Goal: Transaction & Acquisition: Download file/media

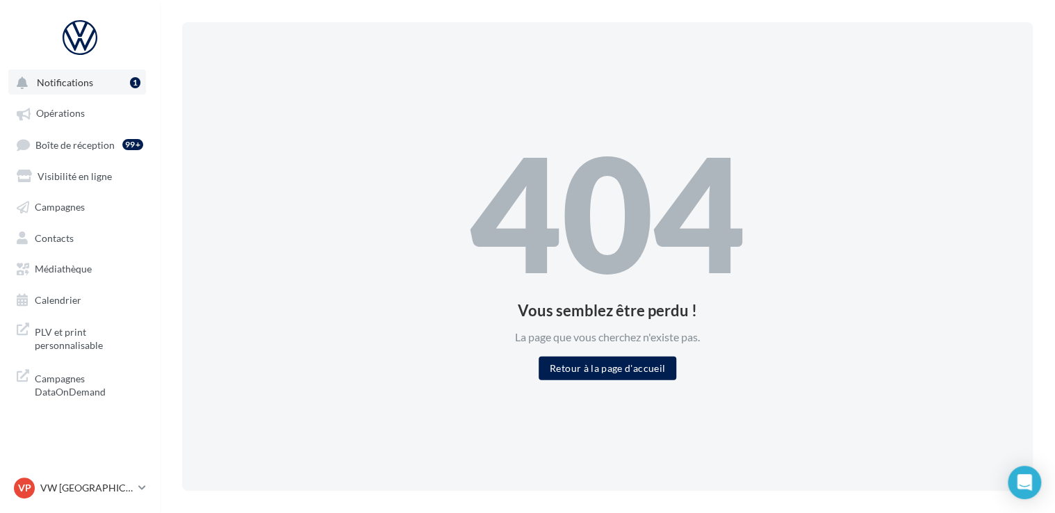
click at [74, 83] on span "Notifications" at bounding box center [65, 82] width 56 height 12
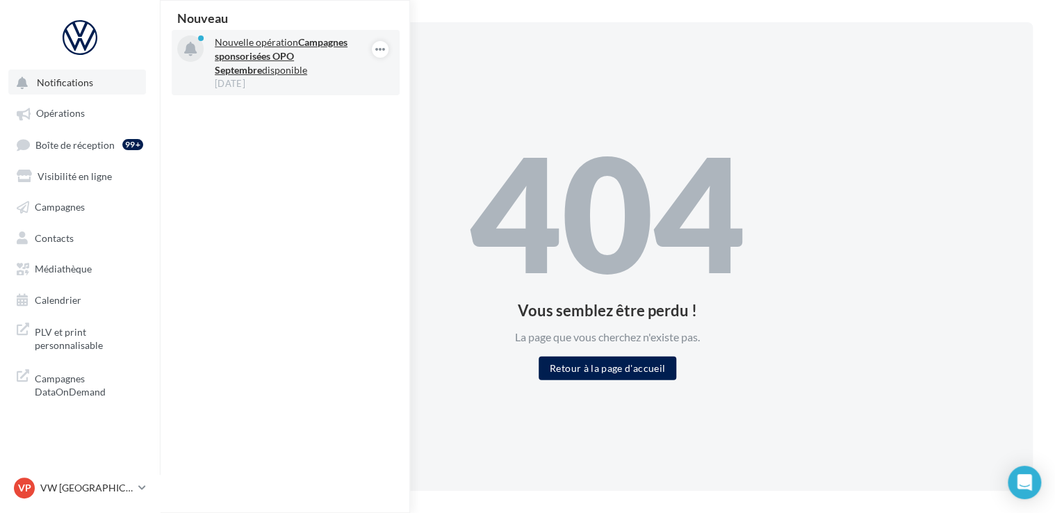
click at [234, 60] on strong "Campagnes sponsorisées OPO Septembre" at bounding box center [281, 56] width 133 height 40
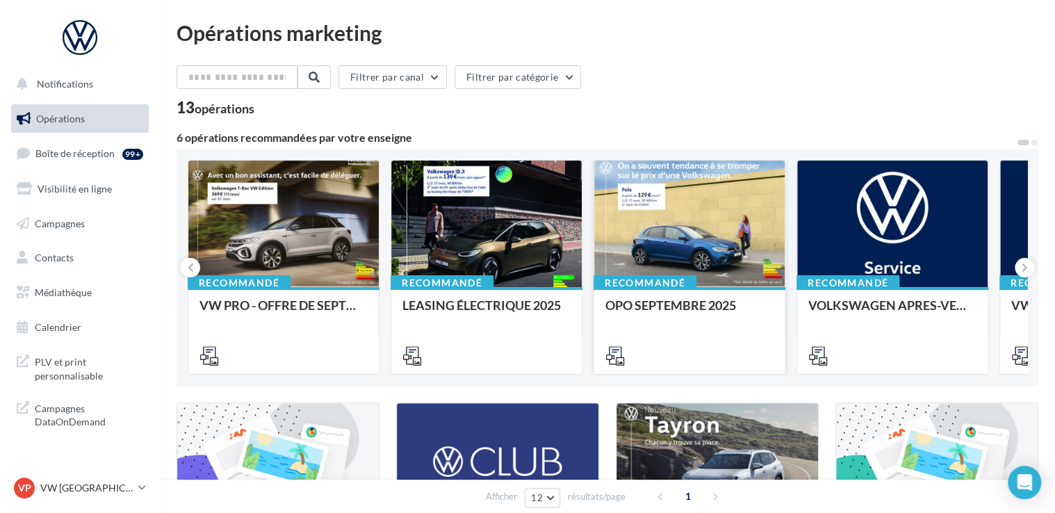
click at [694, 206] on div at bounding box center [689, 225] width 190 height 128
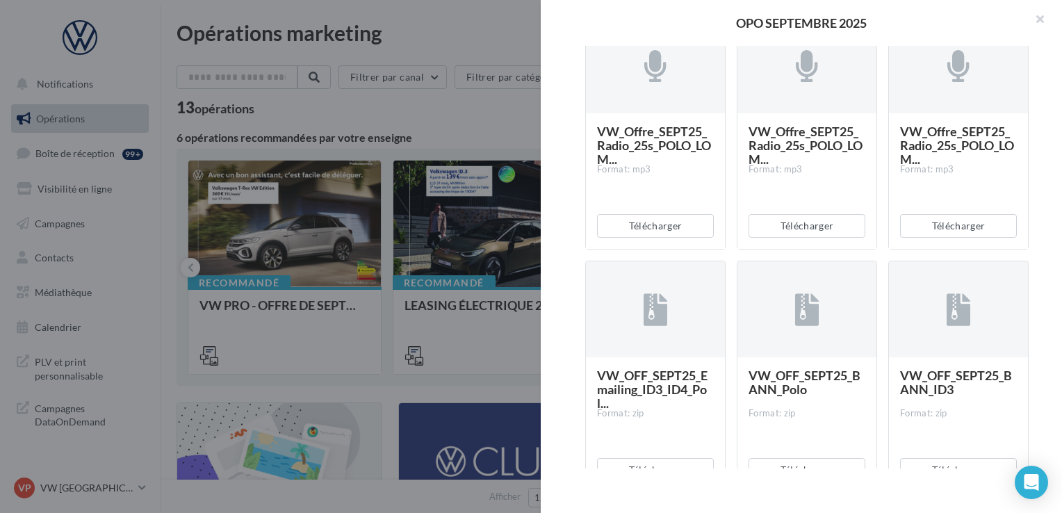
scroll to position [2919, 0]
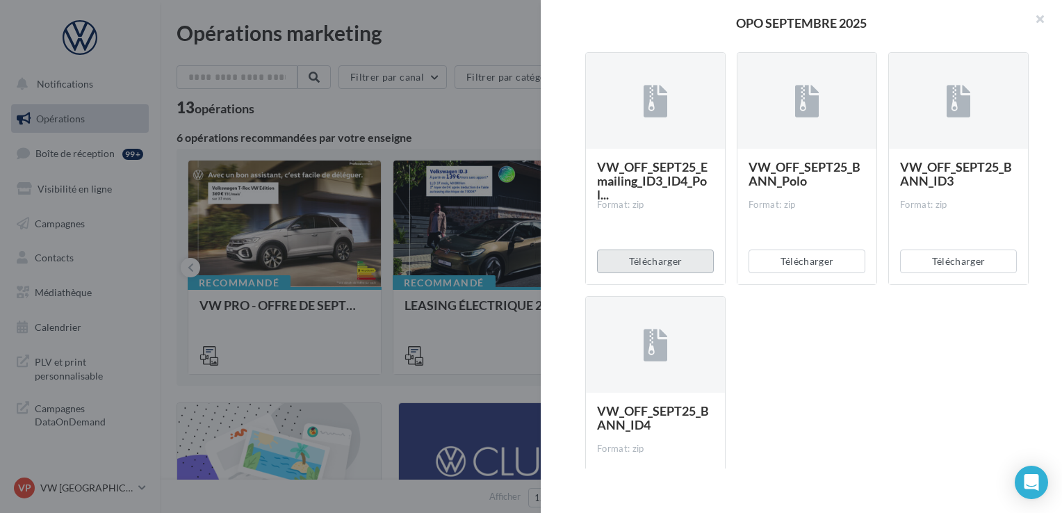
click at [642, 263] on button "Télécharger" at bounding box center [655, 262] width 117 height 24
